Goal: Book appointment/travel/reservation

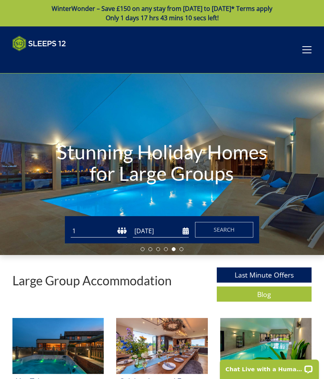
click at [102, 233] on select "1 2 3 4 5 6 7 8 9 10 11 12 13 14 15 16 17 18 19 20 21 22 23 24 25 26 27 28 29 3…" at bounding box center [99, 231] width 56 height 13
select select "17"
click at [175, 233] on input "[DATE]" at bounding box center [161, 231] width 56 height 13
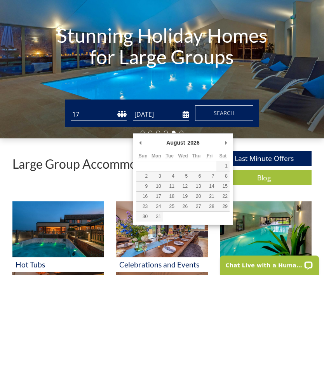
type input "[DATE]"
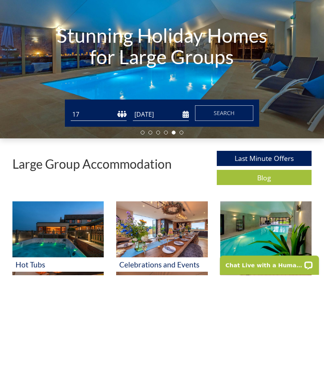
scroll to position [104, 0]
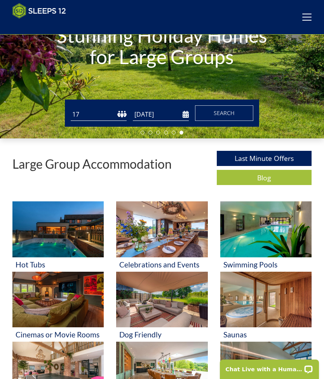
click at [223, 107] on button "Search" at bounding box center [224, 113] width 58 height 16
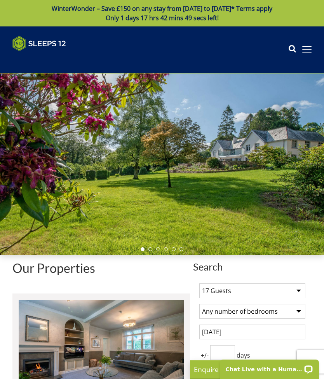
click at [247, 310] on select "Any number of bedrooms 4 Bedrooms 5 Bedrooms 6 Bedrooms 7 Bedrooms 8 Bedrooms 9…" at bounding box center [252, 311] width 106 height 15
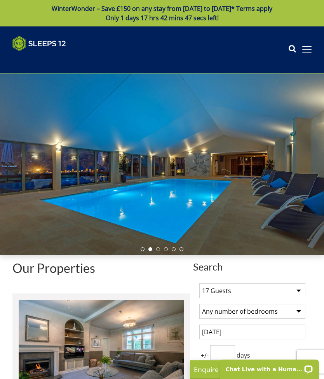
select select "9"
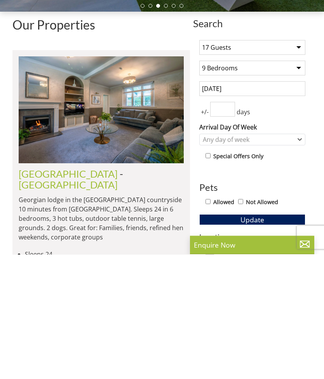
scroll to position [231, 0]
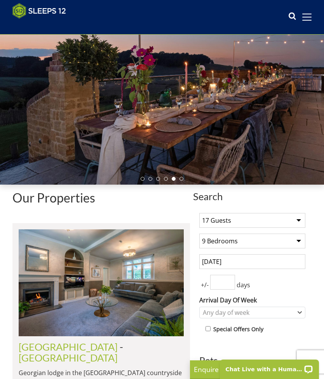
click at [215, 275] on input "number" at bounding box center [222, 282] width 25 height 15
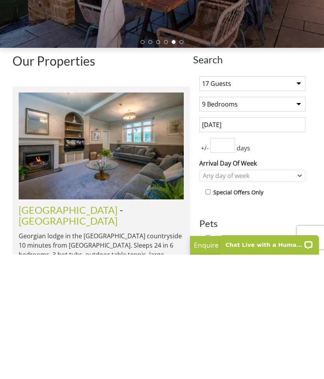
click at [216, 262] on input "number" at bounding box center [222, 269] width 25 height 15
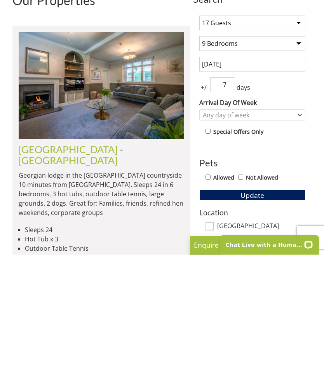
scroll to position [256, 0]
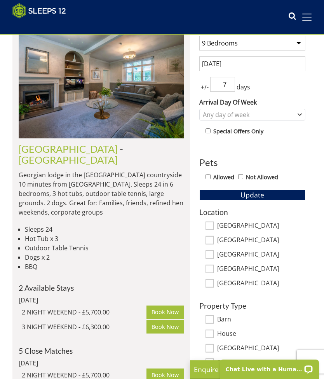
type input "7"
click at [219, 111] on div "Any day of week" at bounding box center [248, 114] width 95 height 9
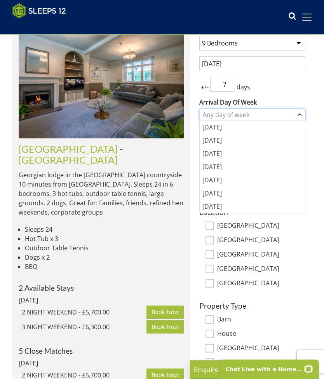
click at [217, 110] on div "Any day of week" at bounding box center [248, 114] width 95 height 9
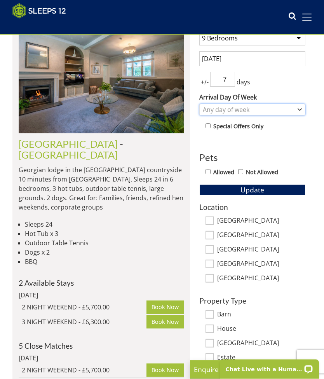
scroll to position [261, 0]
click at [243, 174] on input "Not Allowed" at bounding box center [240, 171] width 5 height 5
click at [243, 172] on input "Not Allowed" at bounding box center [240, 171] width 5 height 5
checkbox input "false"
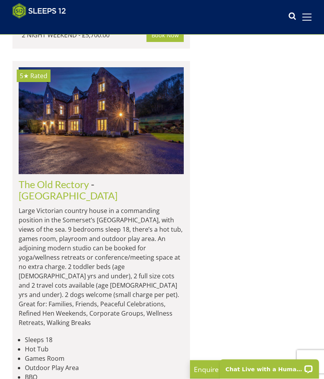
scroll to position [673, 0]
